Goal: Transaction & Acquisition: Purchase product/service

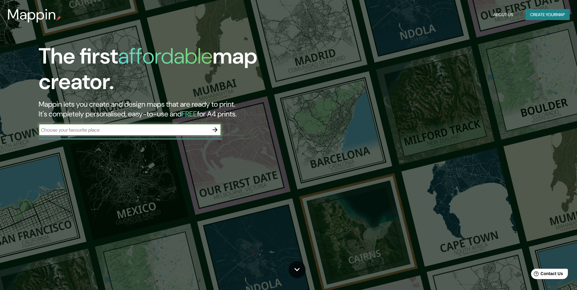
click at [160, 130] on input "text" at bounding box center [124, 130] width 170 height 7
type input "[GEOGRAPHIC_DATA]"
click at [214, 130] on icon "button" at bounding box center [214, 129] width 7 height 7
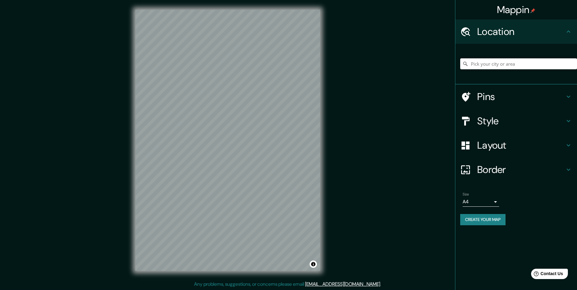
click at [492, 61] on input "Pick your city or area" at bounding box center [518, 63] width 117 height 11
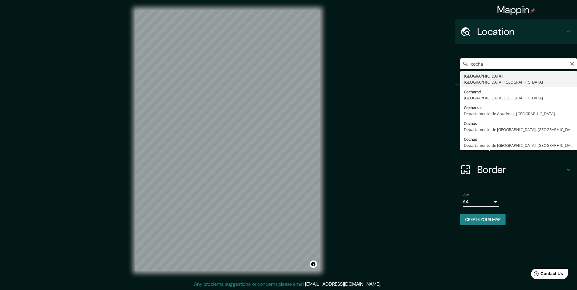
type input "[GEOGRAPHIC_DATA], [GEOGRAPHIC_DATA], [GEOGRAPHIC_DATA]"
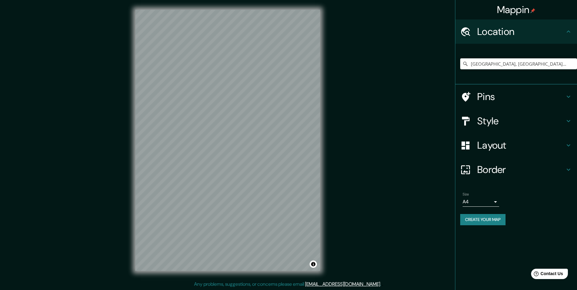
click at [495, 121] on h4 "Style" at bounding box center [521, 121] width 88 height 12
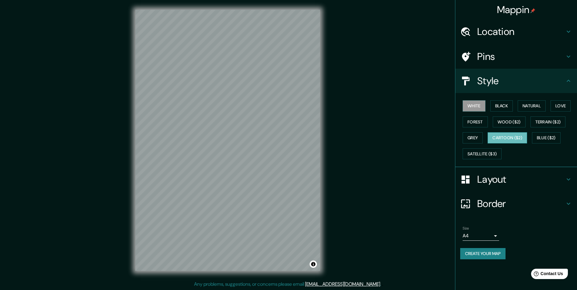
click at [512, 139] on button "Cartoon ($2)" at bounding box center [508, 137] width 40 height 11
click at [477, 109] on button "White" at bounding box center [474, 105] width 23 height 11
click at [480, 149] on button "Satellite ($3)" at bounding box center [482, 153] width 39 height 11
click at [479, 106] on button "White" at bounding box center [474, 105] width 23 height 11
click at [503, 106] on button "Black" at bounding box center [501, 105] width 23 height 11
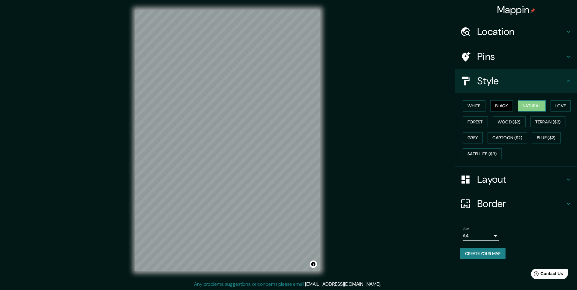
click at [525, 106] on button "Natural" at bounding box center [532, 105] width 28 height 11
click at [557, 106] on button "Love" at bounding box center [560, 105] width 20 height 11
click at [480, 120] on button "Forest" at bounding box center [475, 121] width 25 height 11
click at [509, 139] on button "Cartoon ($2)" at bounding box center [508, 137] width 40 height 11
click at [473, 127] on div "White Black Natural Love Forest Wood ($2) Terrain ($2) Grey Cartoon ($2) Blue (…" at bounding box center [518, 130] width 117 height 64
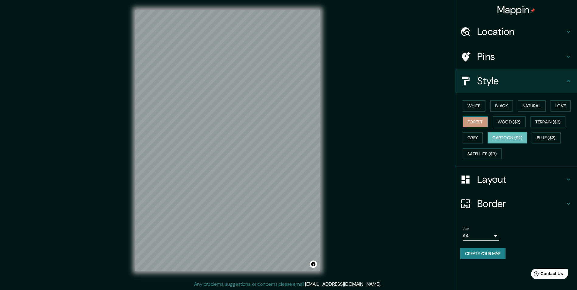
click at [474, 124] on button "Forest" at bounding box center [475, 121] width 25 height 11
click at [477, 140] on button "Grey" at bounding box center [473, 137] width 20 height 11
click at [479, 124] on button "Forest" at bounding box center [475, 121] width 25 height 11
click at [519, 120] on button "Wood ($2)" at bounding box center [509, 121] width 33 height 11
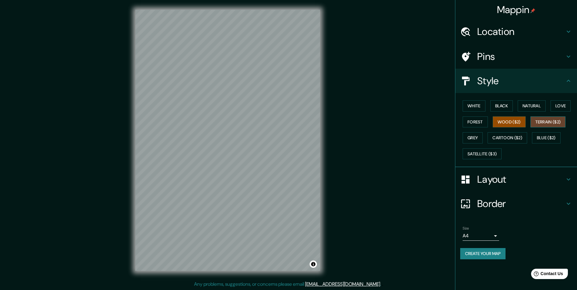
click at [551, 122] on button "Terrain ($2)" at bounding box center [547, 121] width 35 height 11
click at [477, 104] on button "White" at bounding box center [474, 105] width 23 height 11
click at [502, 104] on button "Black" at bounding box center [501, 105] width 23 height 11
click at [529, 109] on button "Natural" at bounding box center [532, 105] width 28 height 11
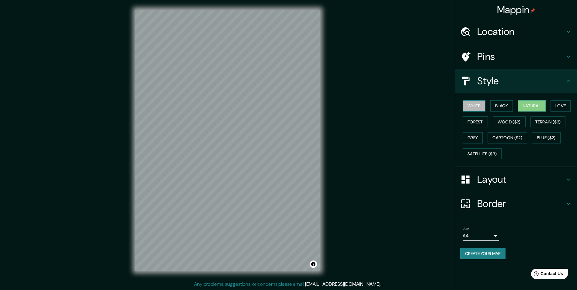
click at [478, 104] on button "White" at bounding box center [474, 105] width 23 height 11
click at [500, 108] on button "Black" at bounding box center [501, 105] width 23 height 11
click at [483, 109] on button "White" at bounding box center [474, 105] width 23 height 11
click at [566, 103] on button "Love" at bounding box center [560, 105] width 20 height 11
click at [489, 120] on div "White Black Natural Love Forest Wood ($2) Terrain ($2) Grey Cartoon ($2) Blue (…" at bounding box center [518, 130] width 117 height 64
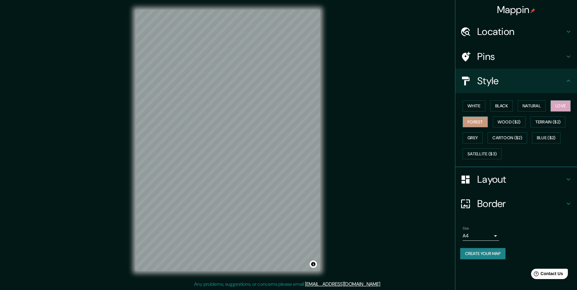
click at [484, 120] on button "Forest" at bounding box center [475, 121] width 25 height 11
click at [481, 109] on button "White" at bounding box center [474, 105] width 23 height 11
click at [276, 10] on div at bounding box center [227, 10] width 185 height 0
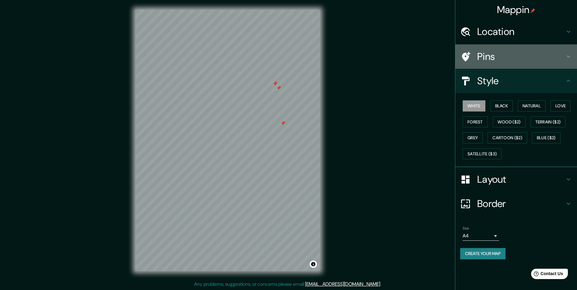
click at [575, 61] on div "Pins" at bounding box center [516, 56] width 122 height 24
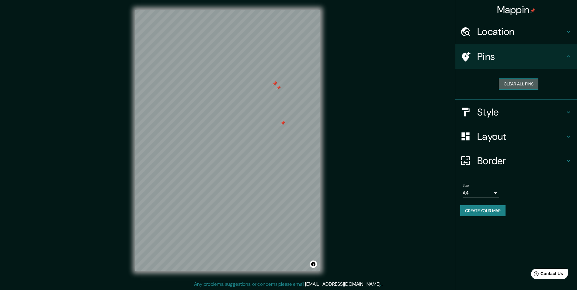
click at [527, 83] on button "Clear all pins" at bounding box center [519, 83] width 40 height 11
